Goal: Transaction & Acquisition: Purchase product/service

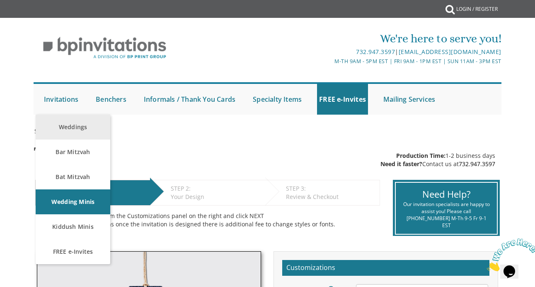
click at [67, 119] on link "Weddings" at bounding box center [73, 126] width 75 height 25
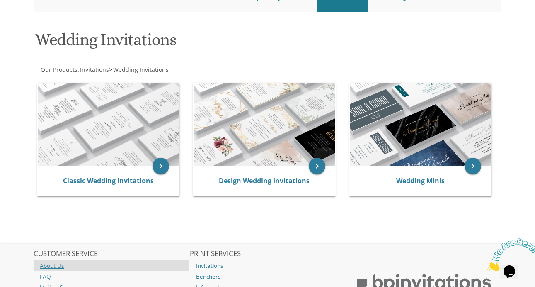
scroll to position [101, 0]
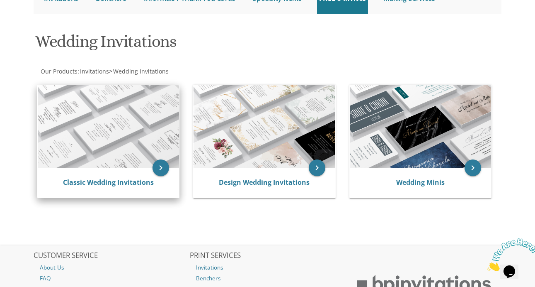
click at [93, 138] on img at bounding box center [108, 126] width 141 height 83
click at [159, 168] on icon "keyboard_arrow_right" at bounding box center [161, 167] width 17 height 17
